Goal: Task Accomplishment & Management: Use online tool/utility

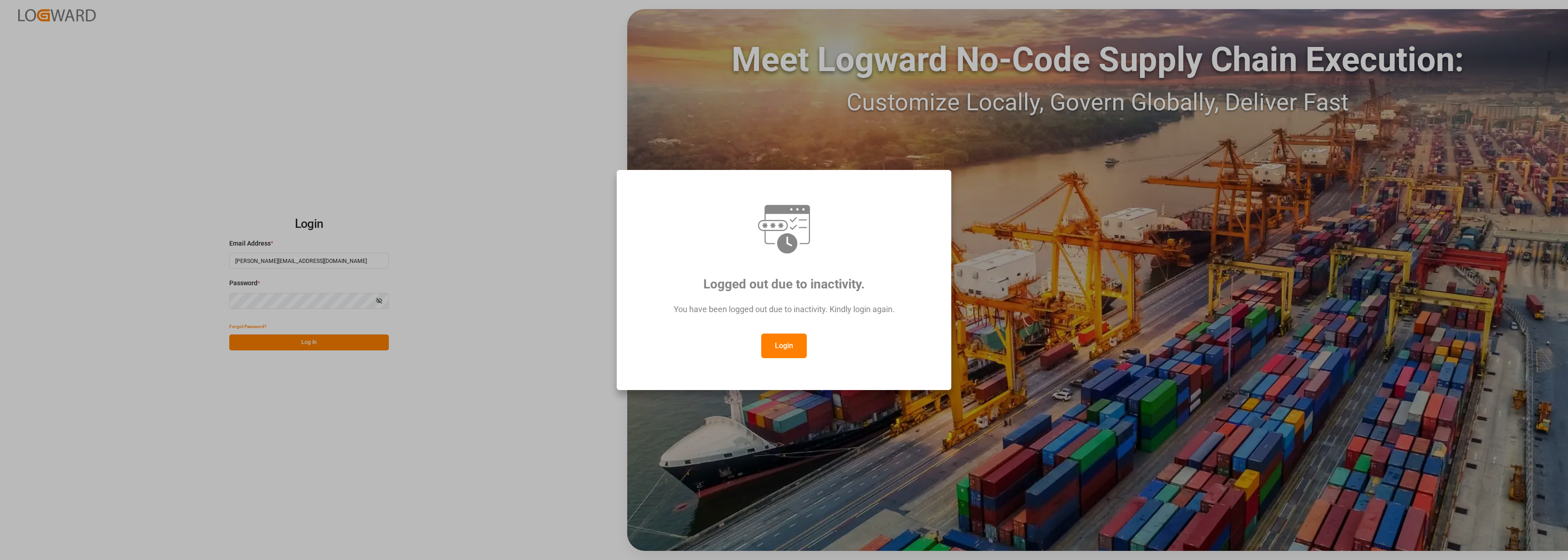
drag, startPoint x: 793, startPoint y: 345, endPoint x: 745, endPoint y: 344, distance: 48.0
click at [793, 345] on button "Login" at bounding box center [784, 346] width 46 height 24
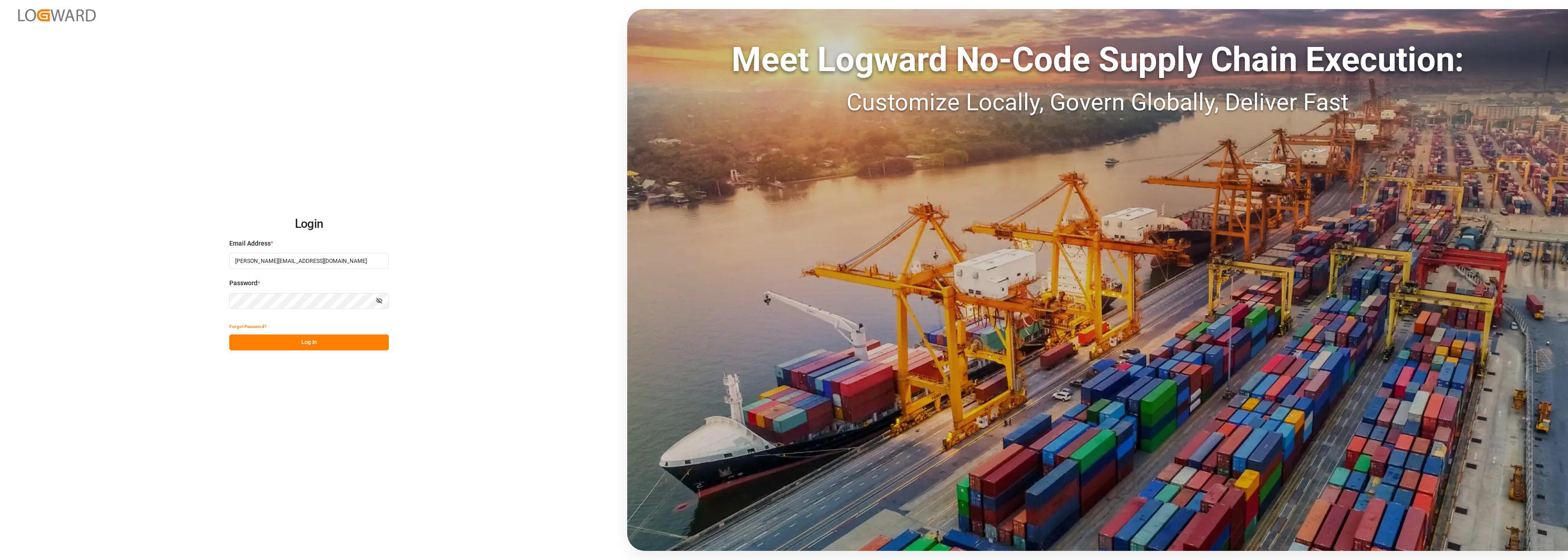
click at [327, 341] on button "Log In" at bounding box center [309, 343] width 159 height 16
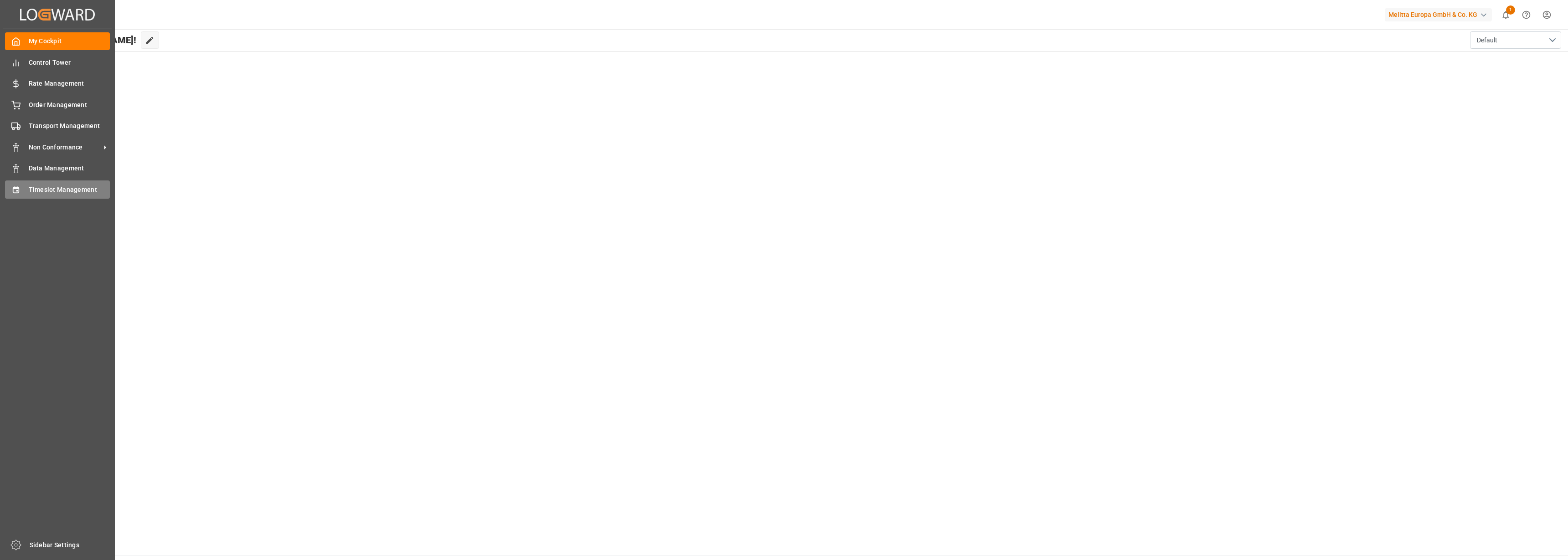
click at [41, 187] on span "Timeslot Management" at bounding box center [69, 190] width 82 height 10
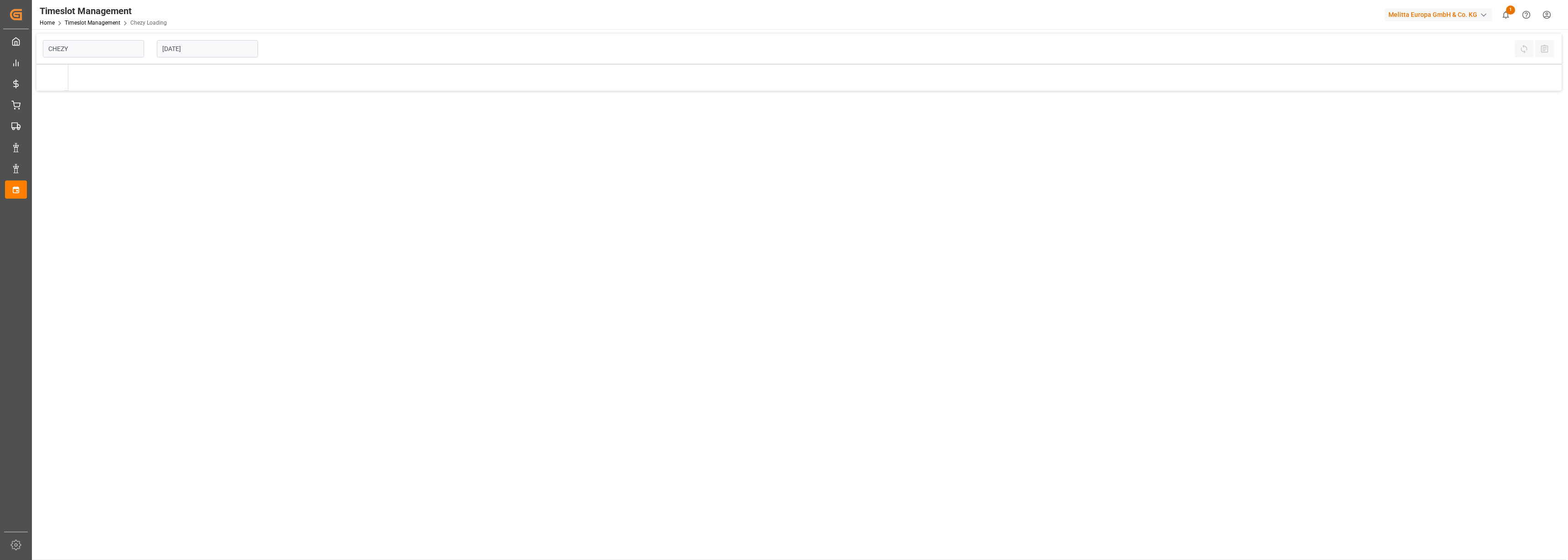
type input "Chezy Loading"
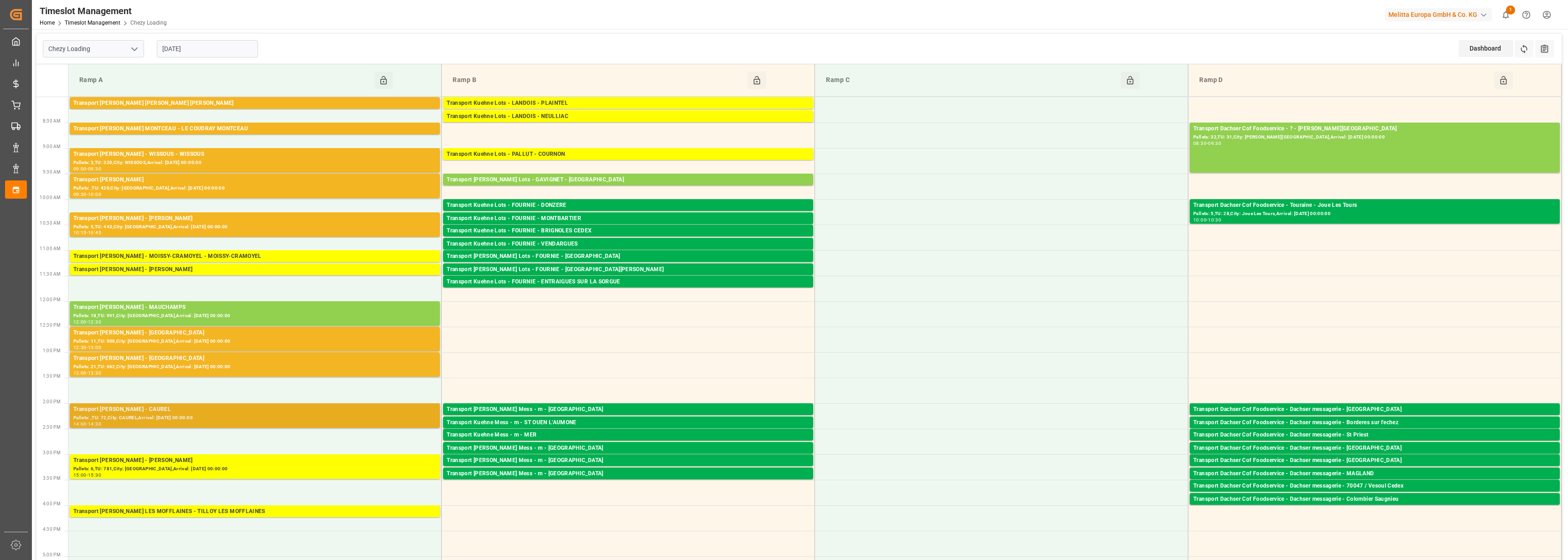
click at [167, 413] on div "Transport [PERSON_NAME] - CAUREL" at bounding box center [255, 410] width 363 height 9
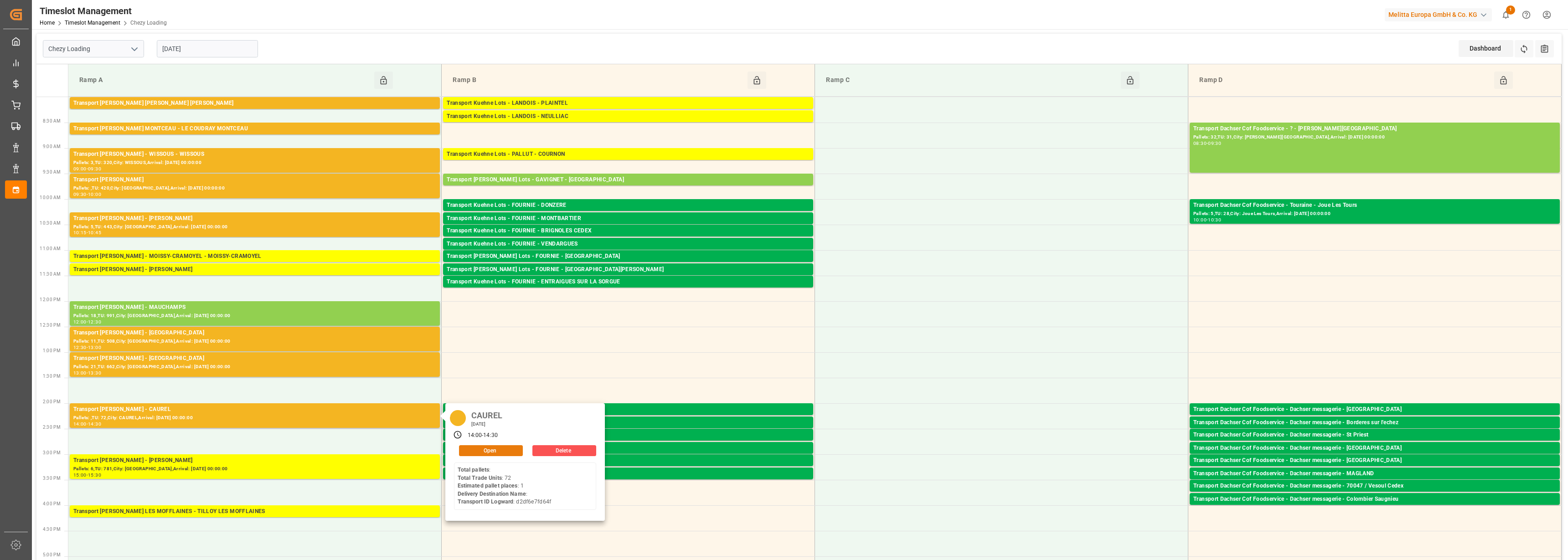
click at [496, 447] on button "Open" at bounding box center [491, 451] width 64 height 11
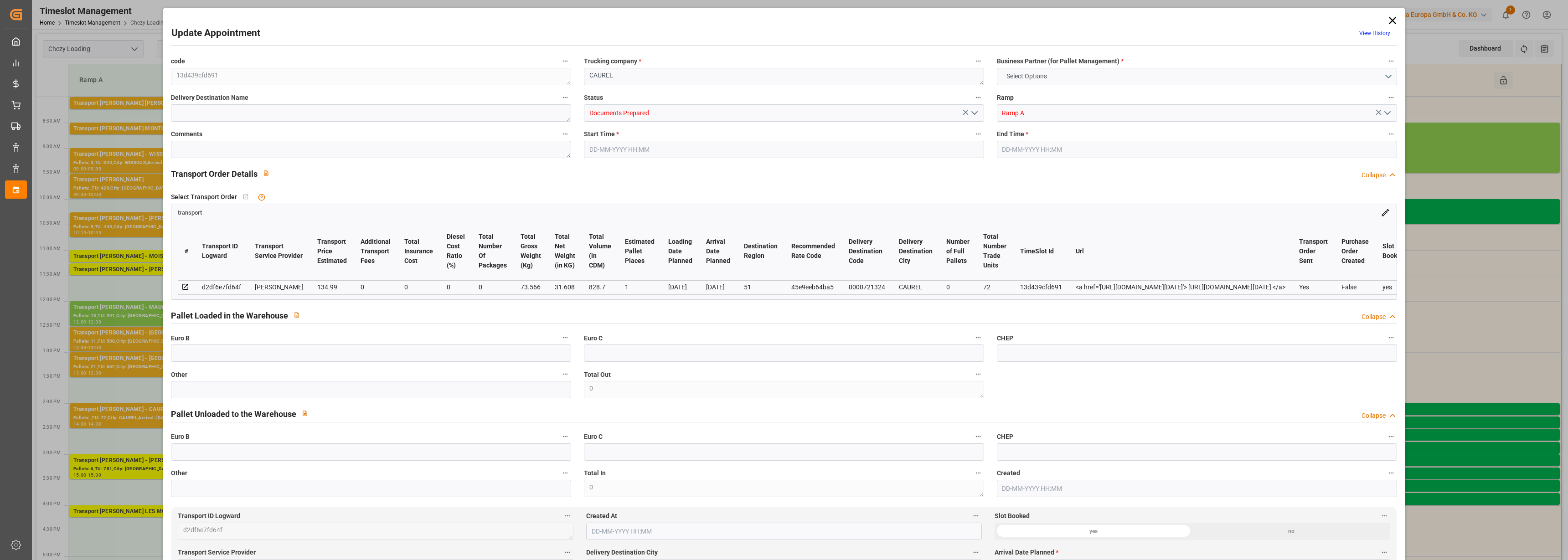
type input "1"
type input "134.99"
type input "0"
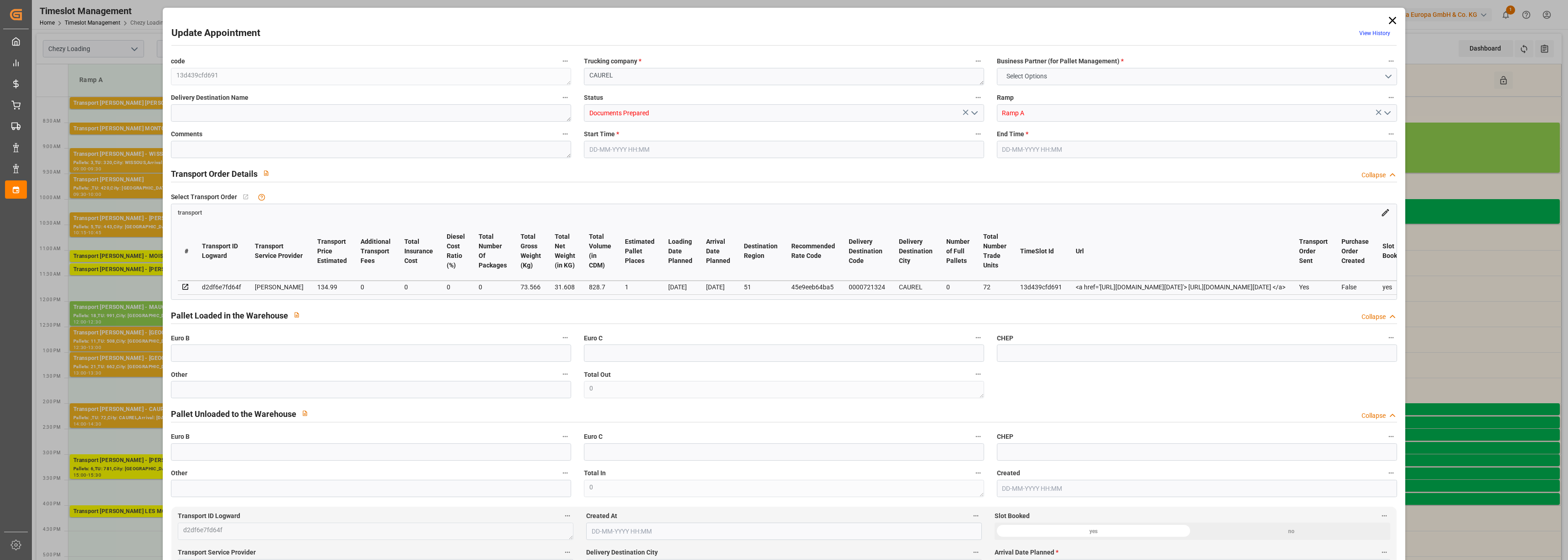
type input "130.4273"
type input "-4.5627"
type input "0"
type input "31.608"
type input "96.566"
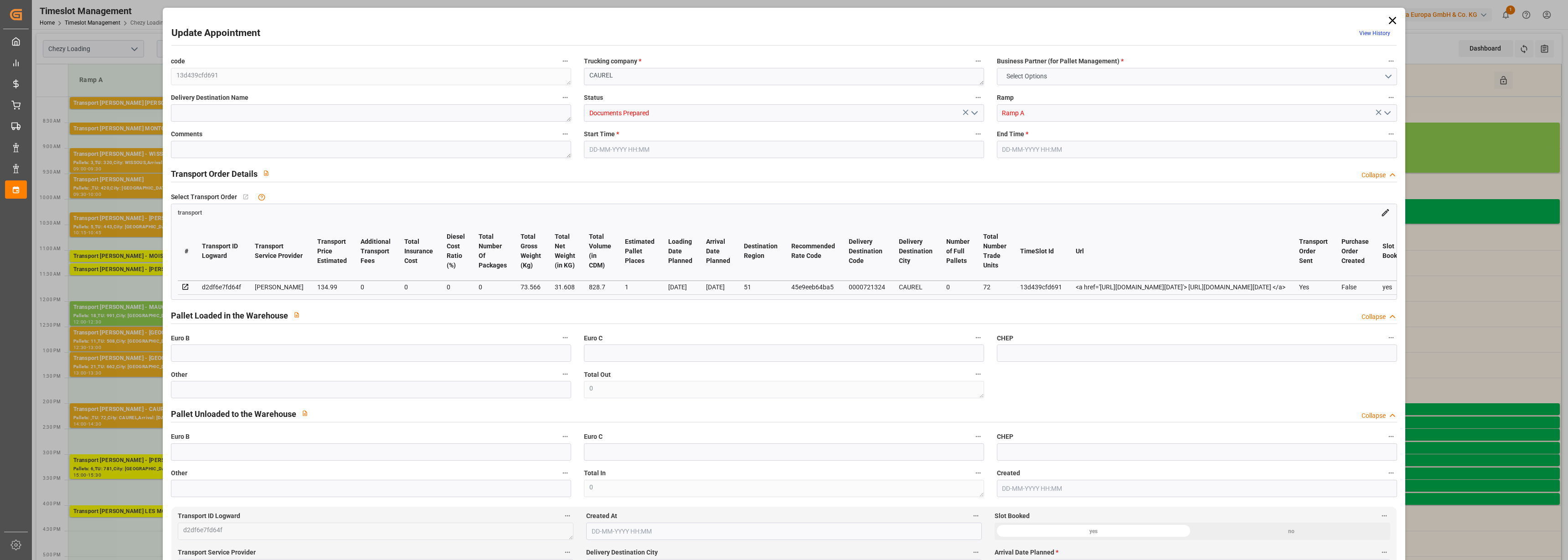
type input "828.7"
type input "51"
type input "0"
type input "72"
type input "1"
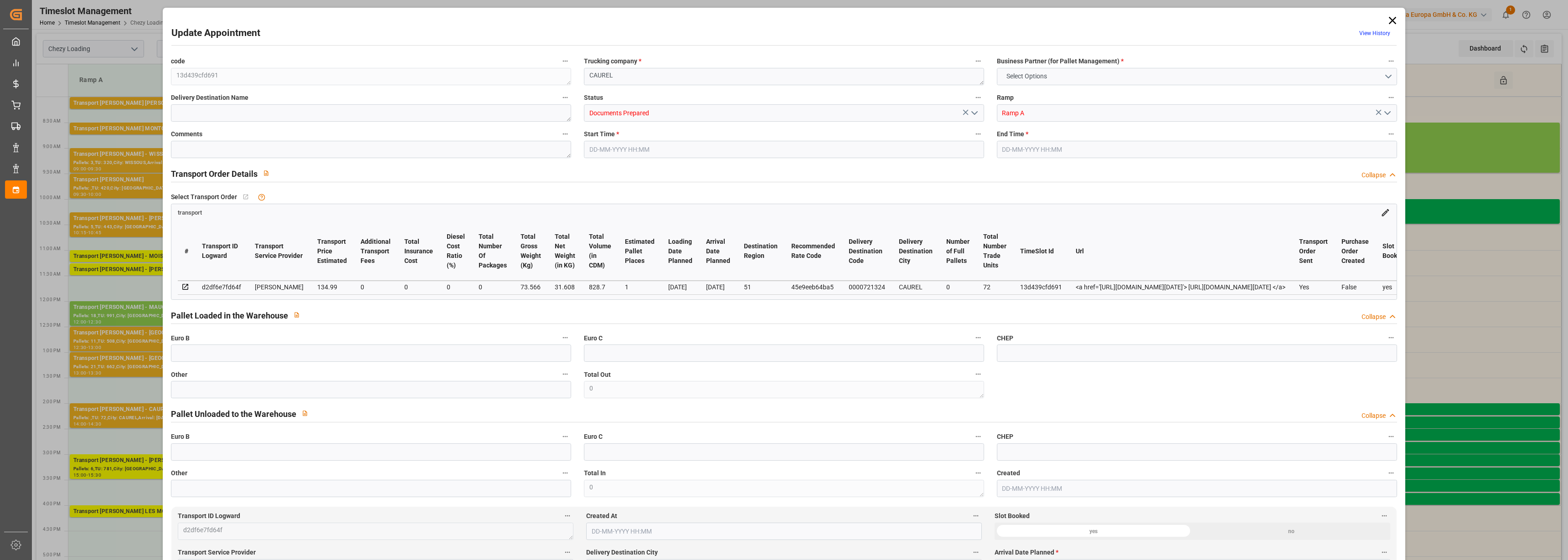
type input "101"
type input "73.566"
type input "0"
type input "4710.8598"
type input "0"
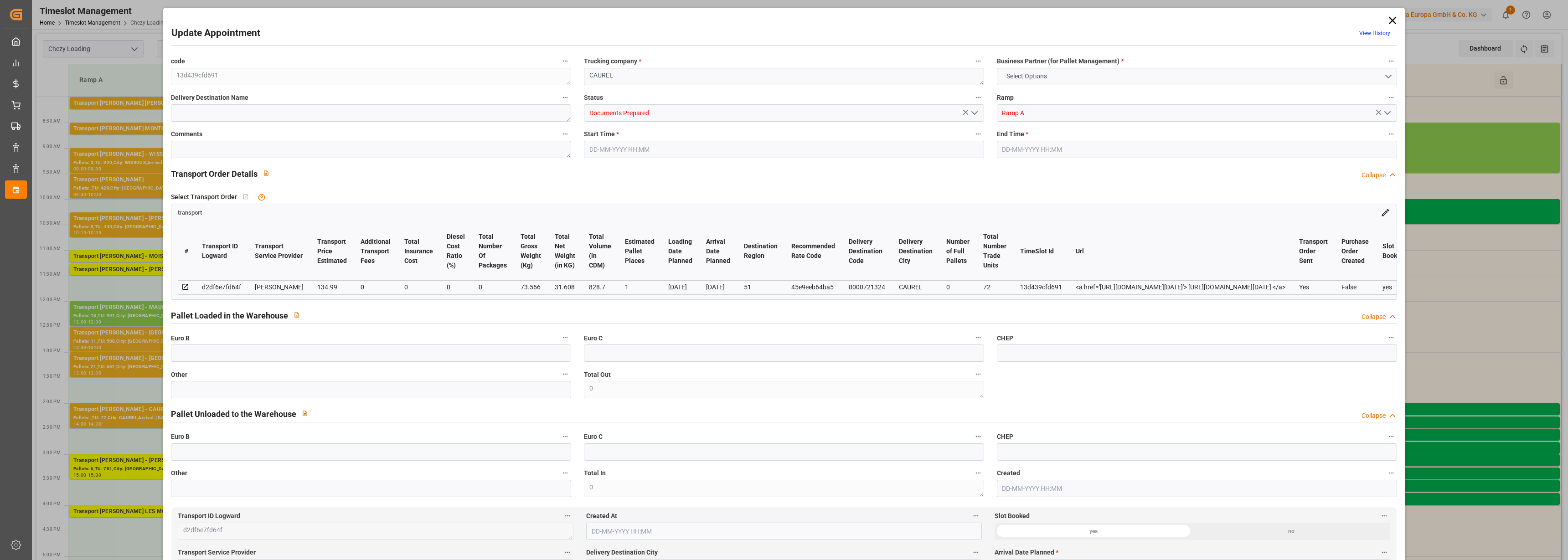
type input "0"
type input "21"
type input "35"
type input "[DATE] 14:00"
type input "[DATE] 14:30"
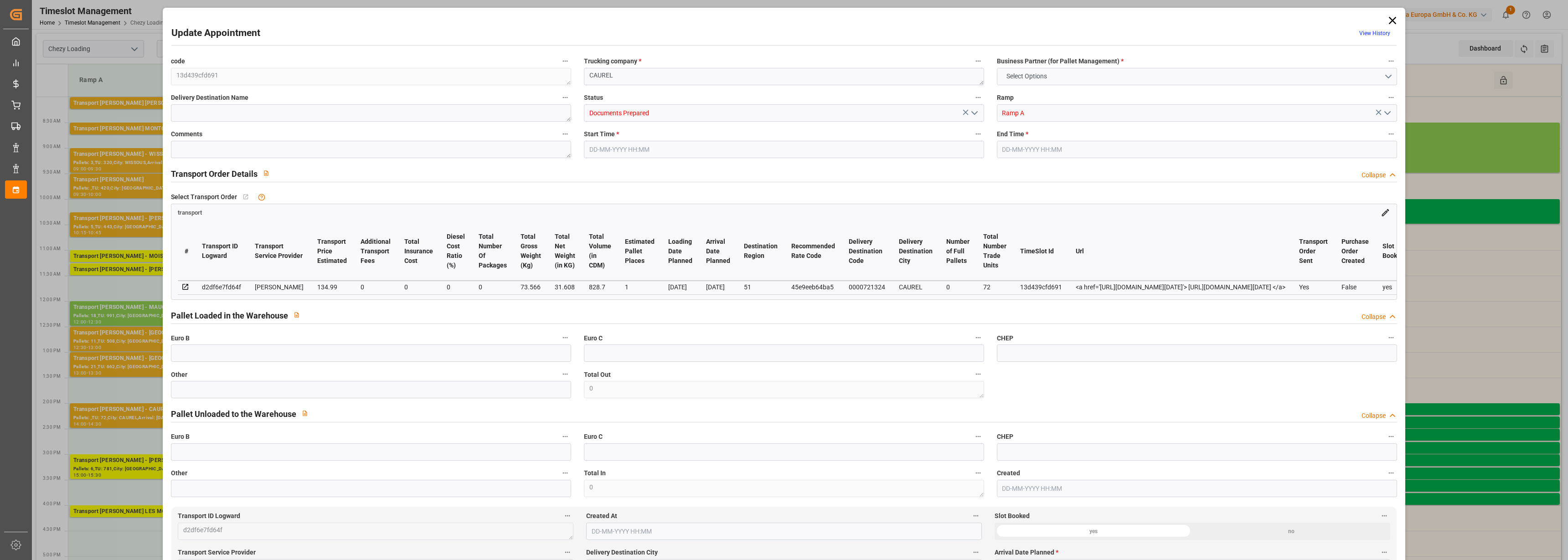
type input "[DATE] 16:35"
type input "[DATE] 11:28"
type input "[DATE]"
click at [1388, 19] on icon at bounding box center [1392, 21] width 7 height 7
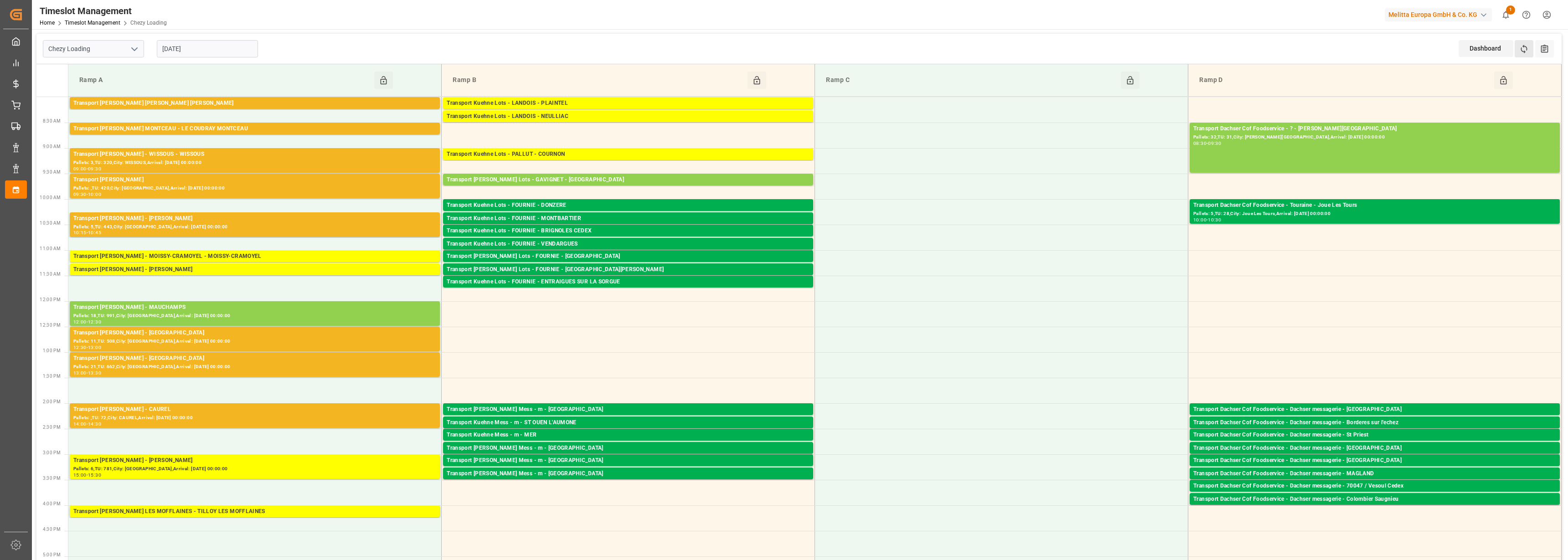
click at [1522, 54] on button "Refresh Time Slots" at bounding box center [1524, 49] width 19 height 17
